Goal: Task Accomplishment & Management: Manage account settings

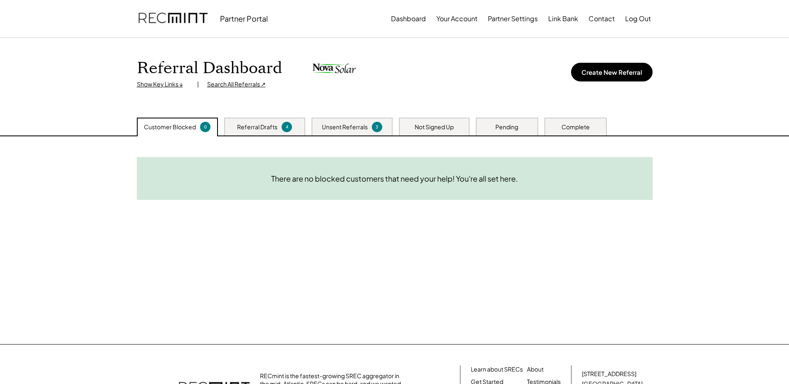
click at [250, 130] on div "Referral Drafts" at bounding box center [257, 127] width 40 height 8
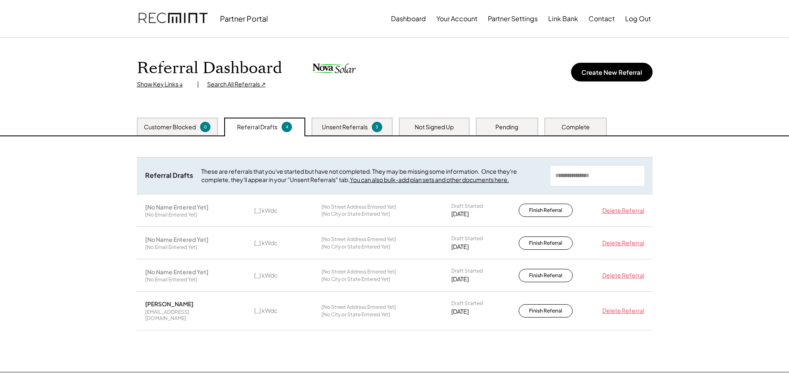
click at [303, 271] on div "[No Name Entered Yet] [No Email Entered Yet] [_] kWdc [No Street Address Entere…" at bounding box center [395, 276] width 516 height 32
click at [346, 212] on div "[No City or State Entered Yet]" at bounding box center [356, 214] width 69 height 7
click at [539, 211] on button "Finish Referral" at bounding box center [546, 210] width 54 height 13
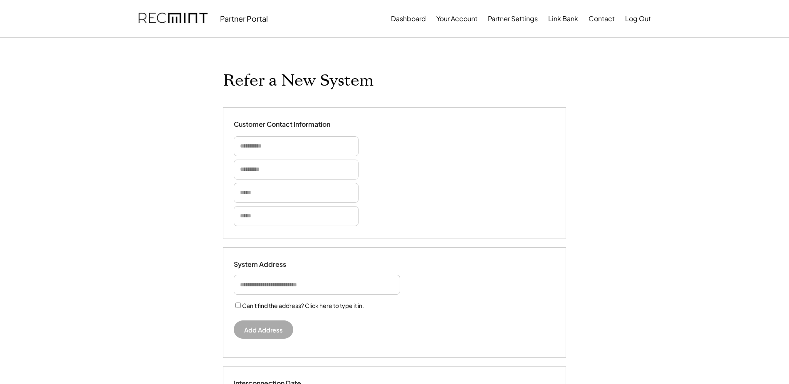
select select "**********"
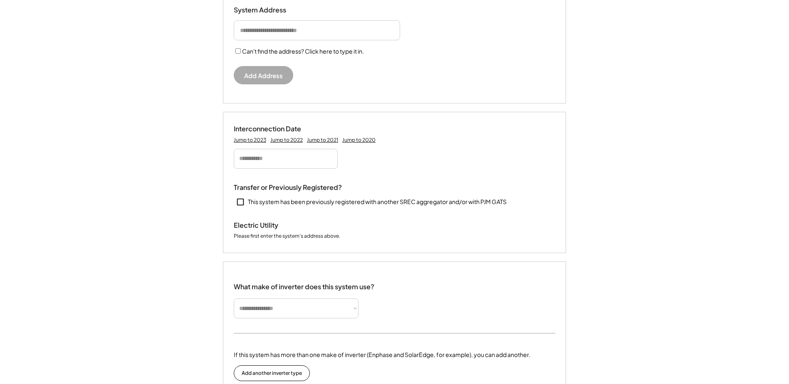
scroll to position [250, 0]
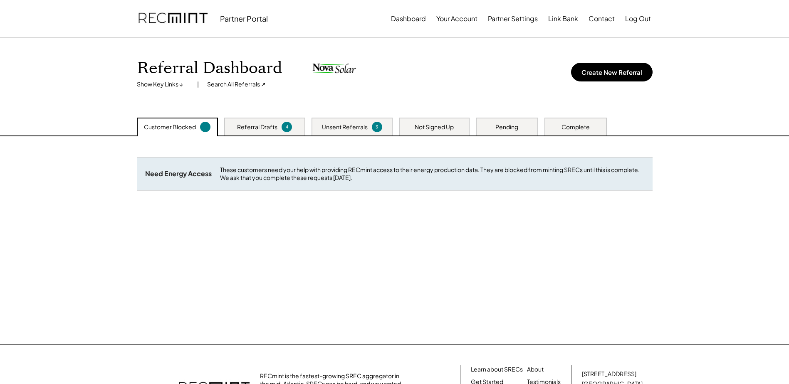
click at [238, 126] on div "Referral Drafts" at bounding box center [257, 127] width 40 height 8
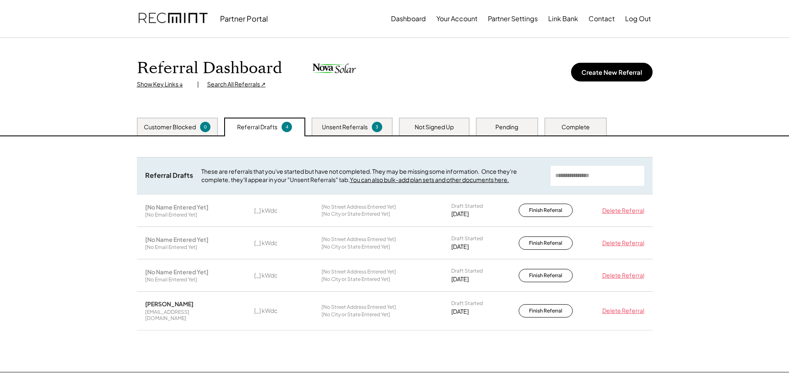
click at [176, 274] on div "[No Name Entered Yet]" at bounding box center [176, 271] width 63 height 7
click at [628, 275] on div "Delete Referral" at bounding box center [622, 276] width 46 height 8
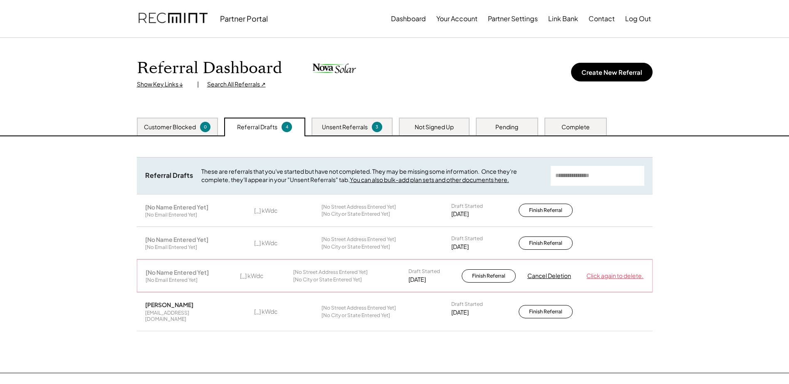
click at [611, 277] on div "Click again to delete." at bounding box center [615, 276] width 57 height 8
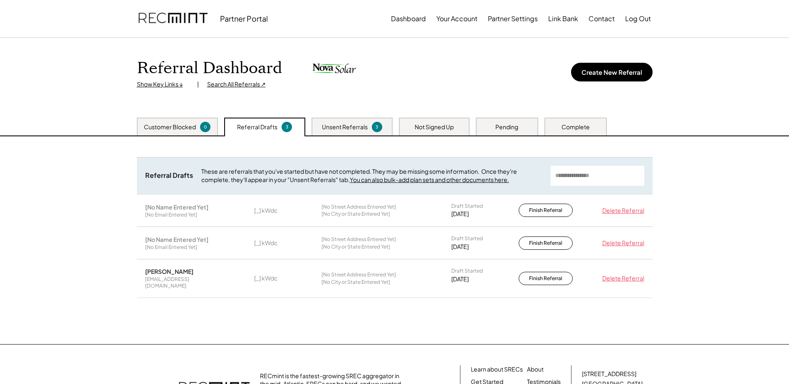
click at [616, 242] on div "Delete Referral" at bounding box center [622, 243] width 46 height 8
click at [615, 242] on div "Click again to delete." at bounding box center [615, 244] width 57 height 8
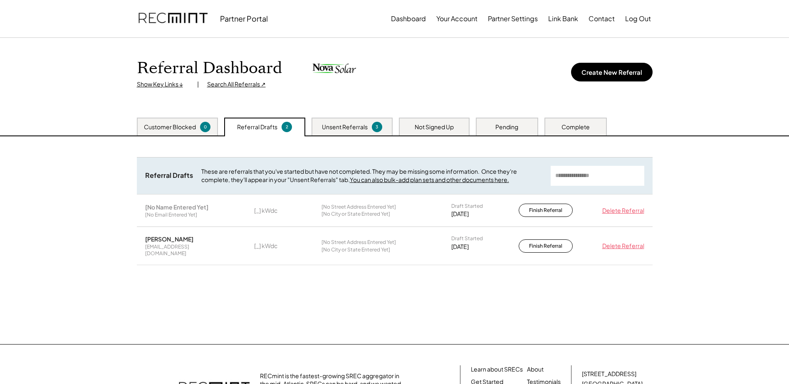
click at [620, 211] on div "Delete Referral" at bounding box center [622, 211] width 46 height 8
click at [620, 211] on div "Click again to delete." at bounding box center [615, 211] width 57 height 8
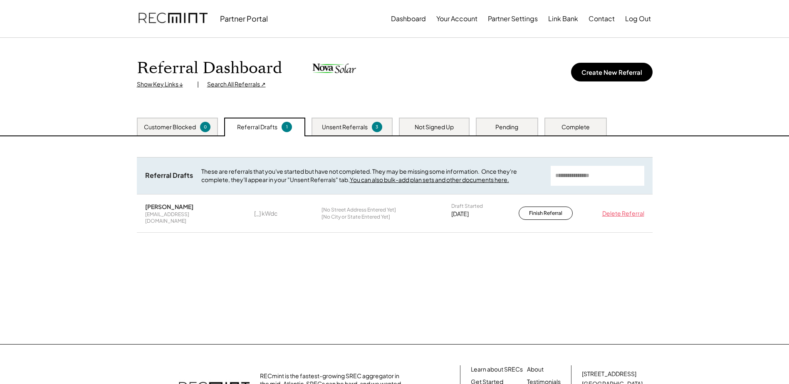
click at [183, 126] on div "Customer Blocked" at bounding box center [170, 127] width 52 height 8
